Goal: Information Seeking & Learning: Learn about a topic

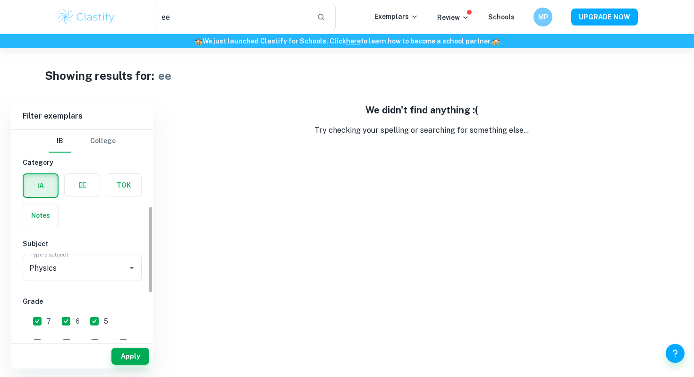
scroll to position [182, 0]
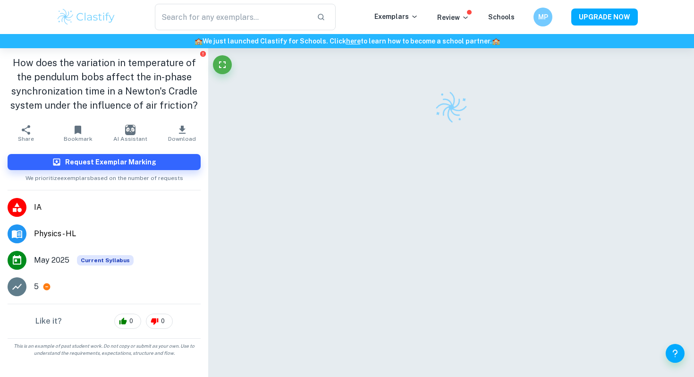
click at [99, 20] on img at bounding box center [86, 17] width 60 height 19
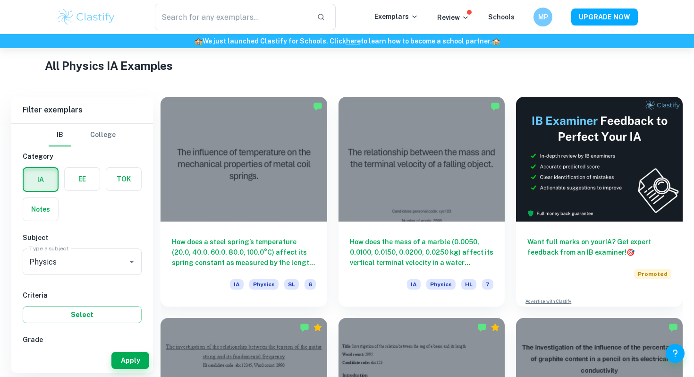
scroll to position [222, 0]
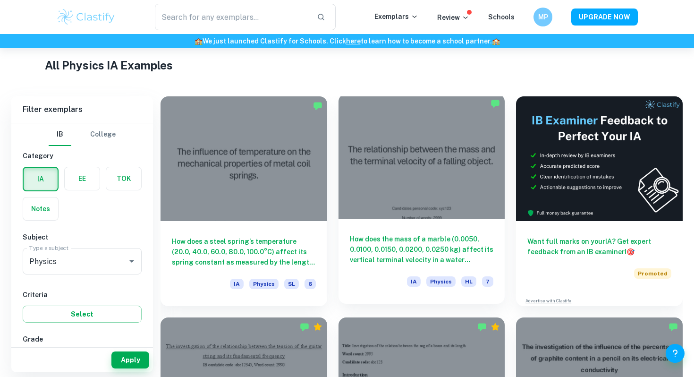
click at [391, 203] on div at bounding box center [422, 156] width 167 height 125
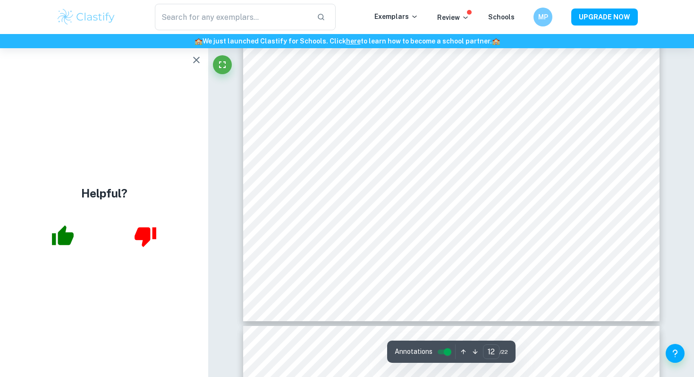
scroll to position [7060, 0]
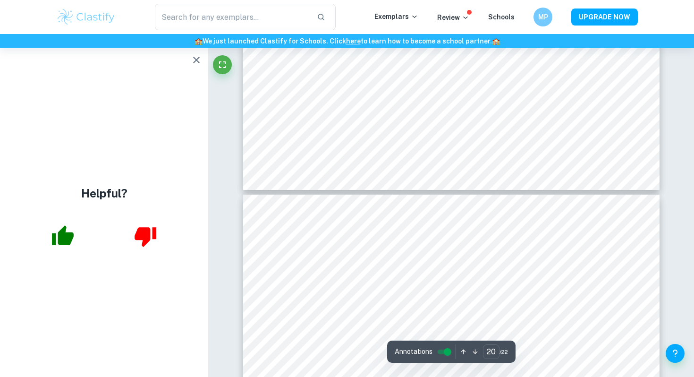
type input "19"
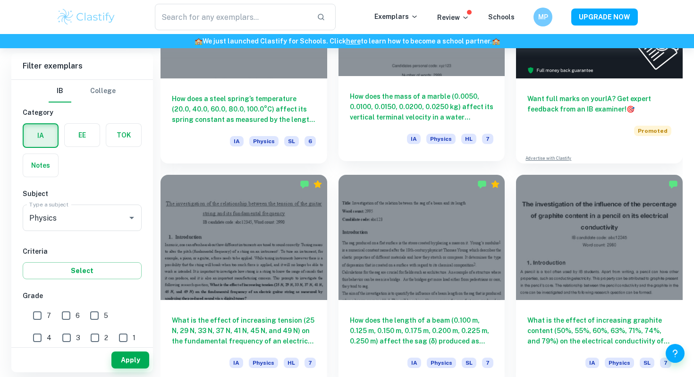
scroll to position [438, 0]
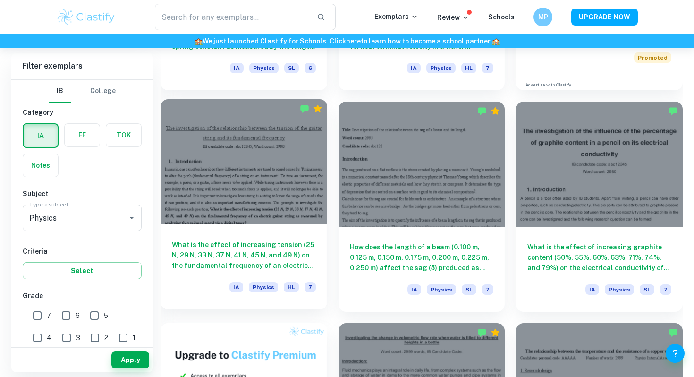
click at [283, 205] on div at bounding box center [244, 161] width 167 height 125
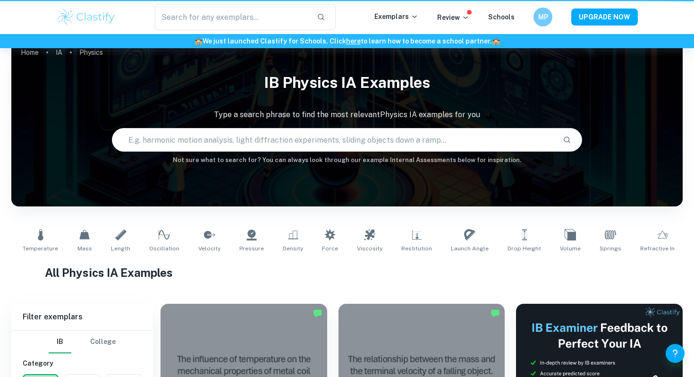
scroll to position [438, 0]
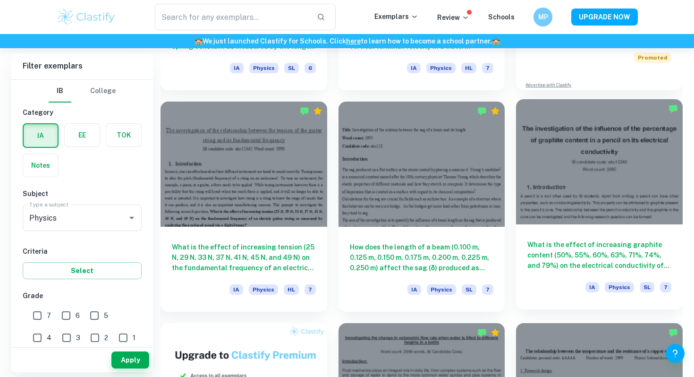
click at [519, 186] on div at bounding box center [599, 161] width 167 height 125
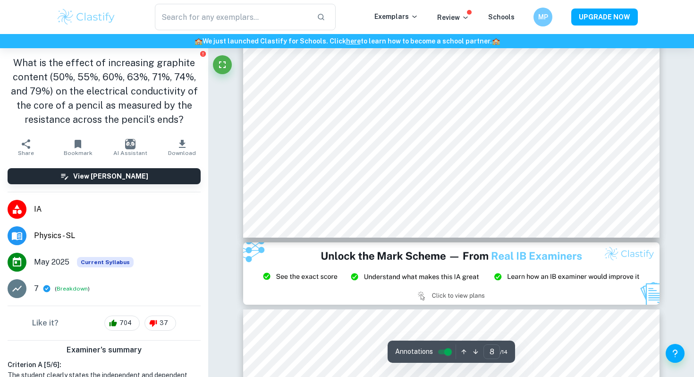
scroll to position [4701, 0]
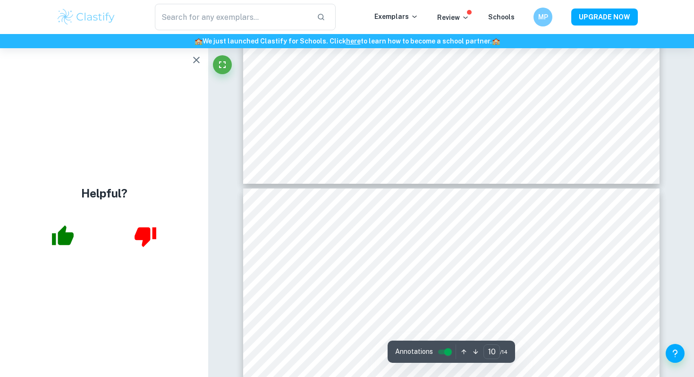
type input "11"
